Goal: Navigation & Orientation: Find specific page/section

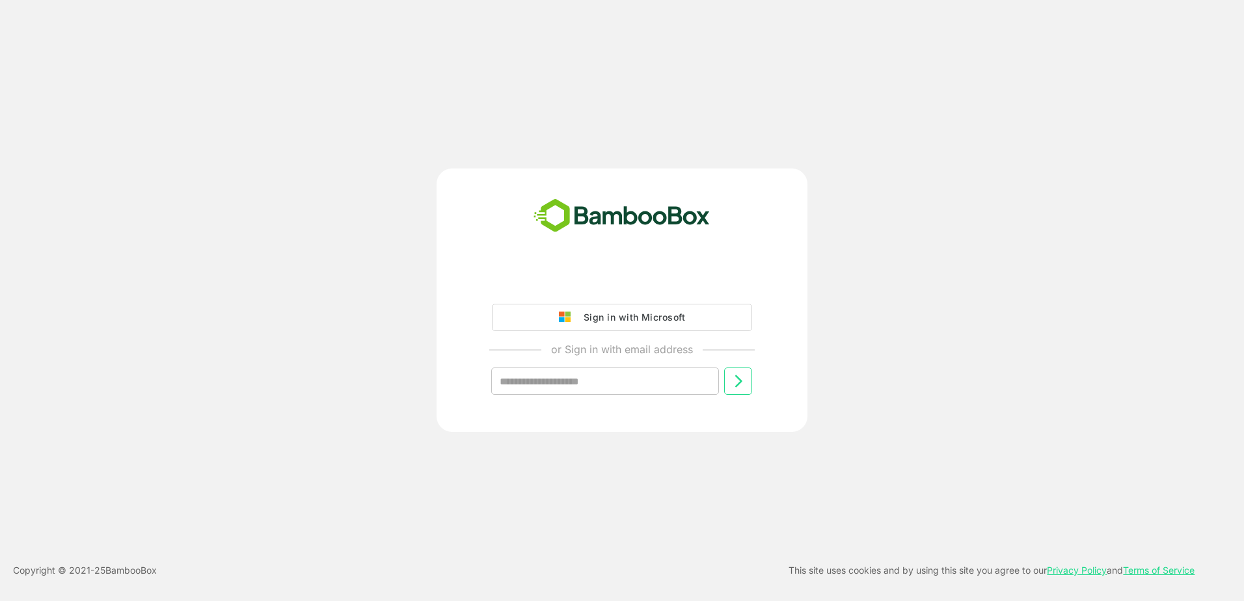
click at [626, 313] on div "Sign in with Microsoft" at bounding box center [631, 317] width 108 height 17
click at [623, 320] on div "Sign in with Microsoft" at bounding box center [631, 317] width 108 height 17
click at [622, 320] on div "Sign in with Microsoft" at bounding box center [631, 317] width 108 height 17
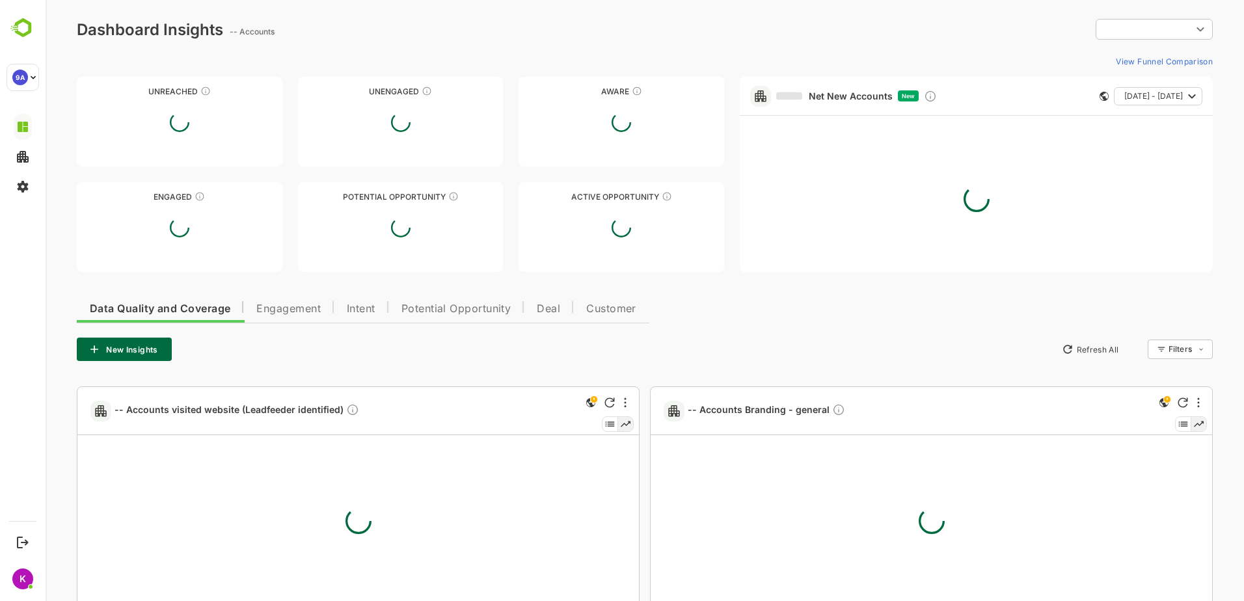
type input "**********"
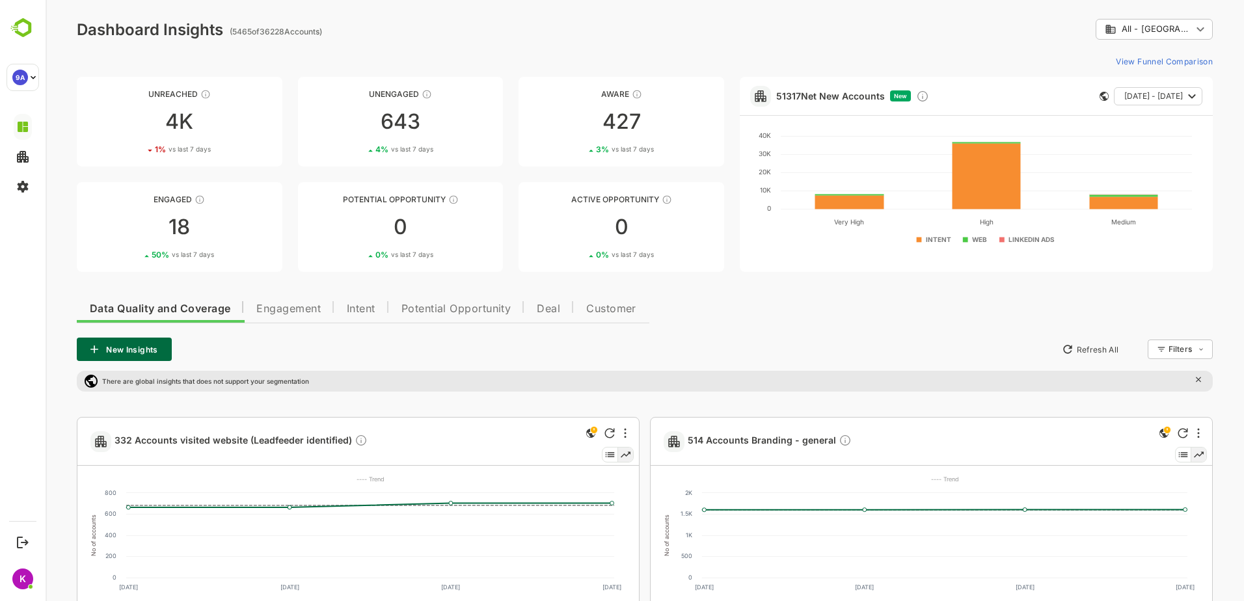
click at [1165, 23] on body "**********" at bounding box center [645, 375] width 1199 height 751
click at [1151, 147] on span "All - [GEOGRAPHIC_DATA]" at bounding box center [1155, 143] width 77 height 12
click at [359, 312] on span "Intent" at bounding box center [361, 309] width 29 height 10
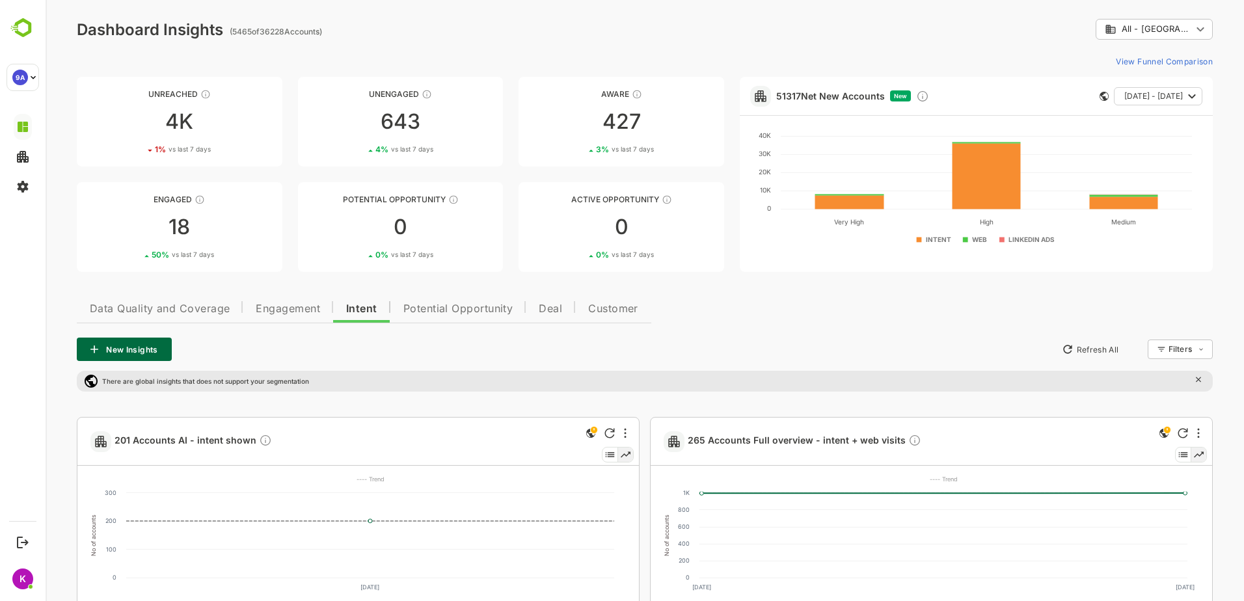
click at [172, 305] on span "Data Quality and Coverage" at bounding box center [160, 309] width 140 height 10
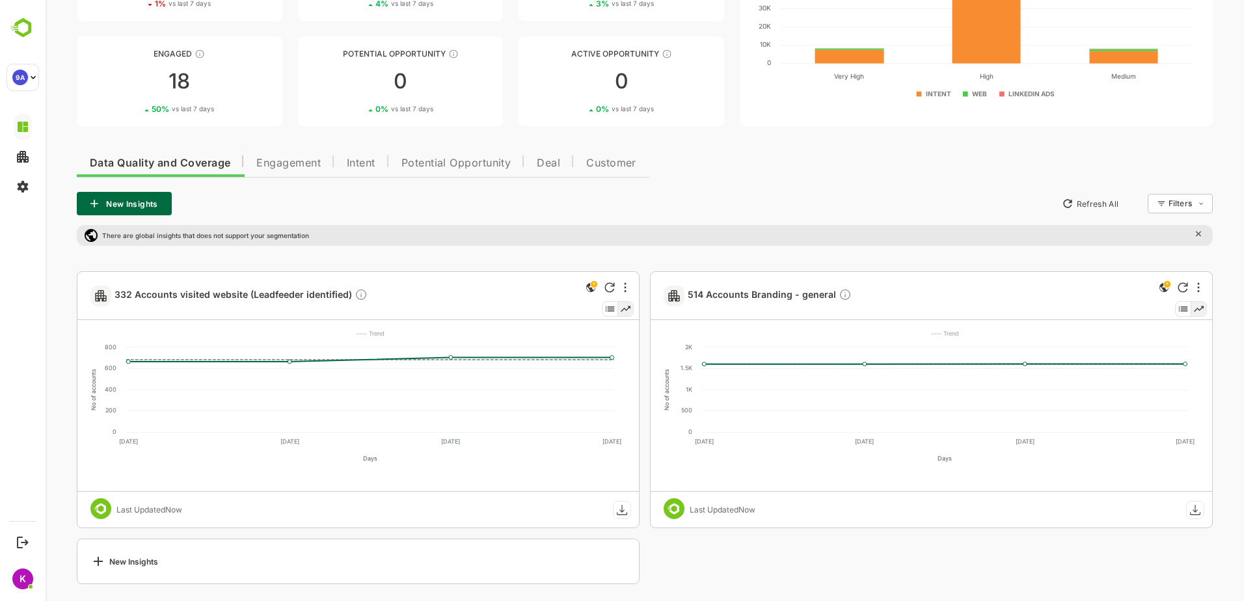
scroll to position [150, 0]
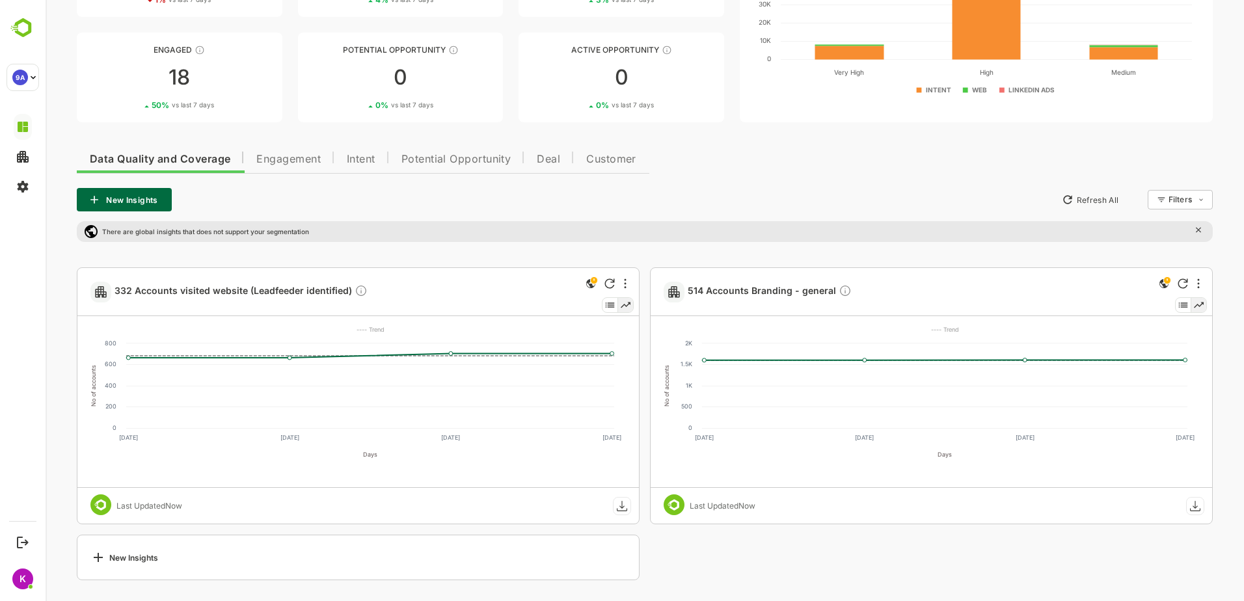
click at [297, 157] on span "Engagement" at bounding box center [288, 159] width 64 height 10
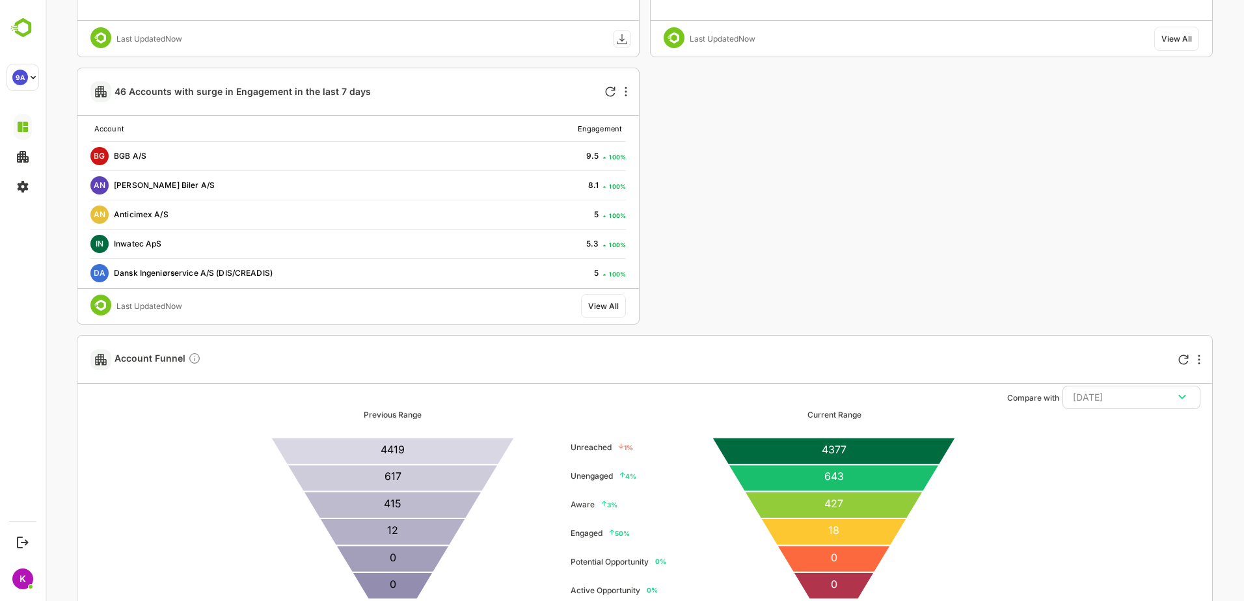
scroll to position [2098, 0]
